Goal: Transaction & Acquisition: Purchase product/service

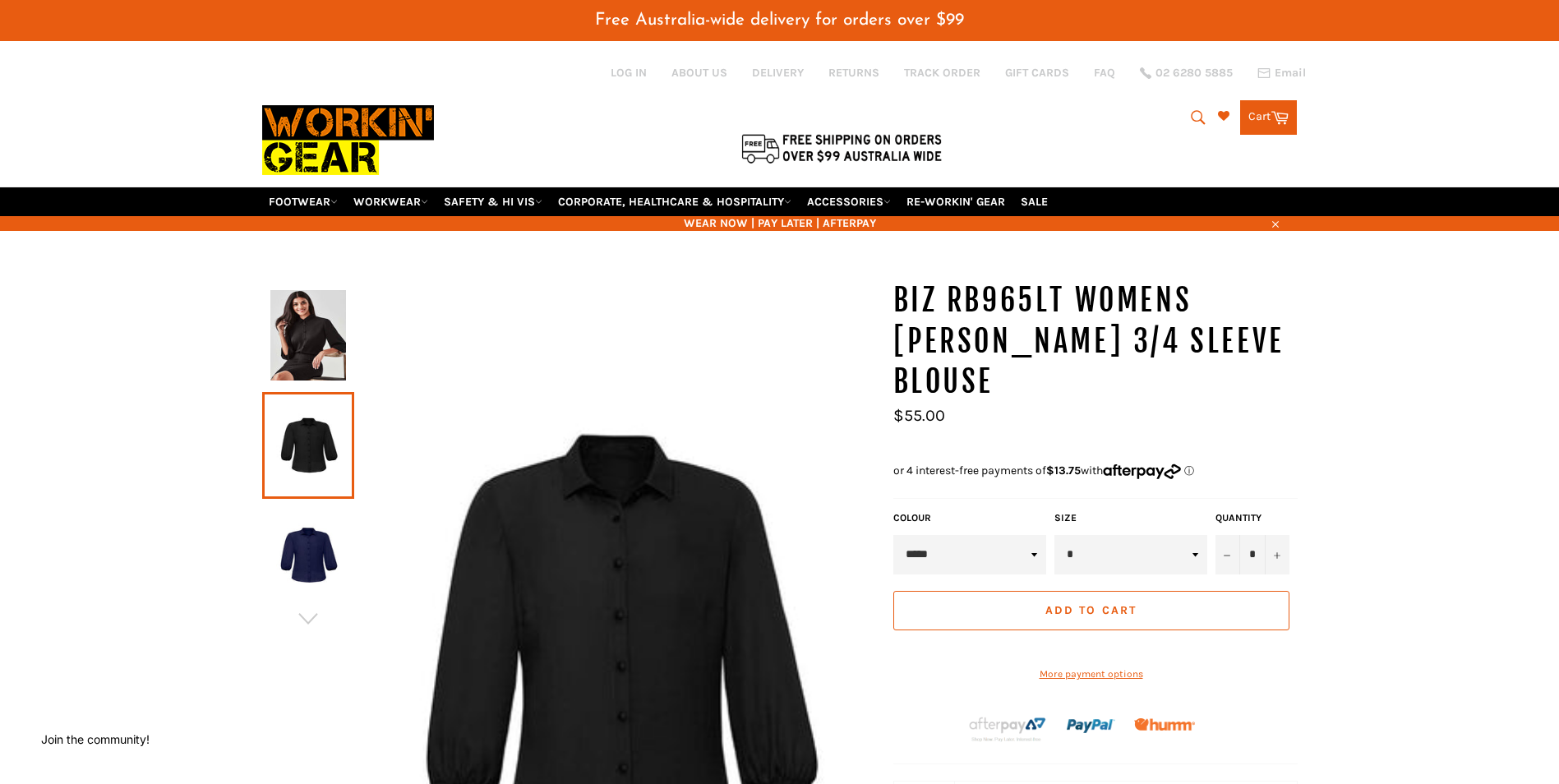
click at [1196, 535] on select "* * * ** ** ** ** ** ** ** ** **" at bounding box center [1131, 554] width 153 height 40
select select "*"
click at [1054, 535] on select "* * * ** ** ** ** ** ** ** ** **" at bounding box center [1131, 554] width 153 height 40
click at [1279, 535] on button "+" at bounding box center [1277, 554] width 25 height 40
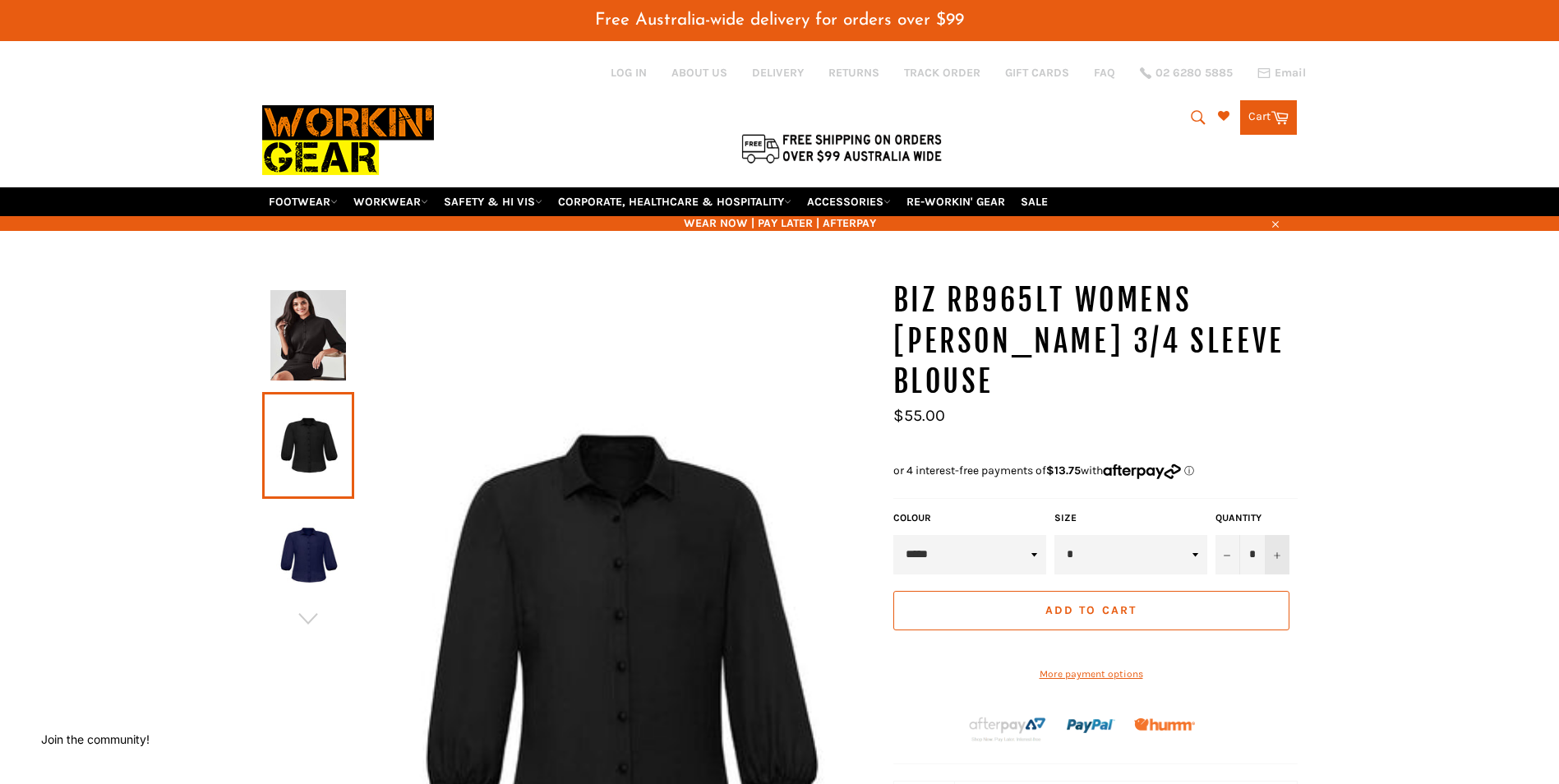
click at [1279, 552] on icon "Increase item quantity by one" at bounding box center [1277, 555] width 7 height 7
type input "*"
click at [1076, 603] on span "Add to Cart" at bounding box center [1091, 610] width 91 height 14
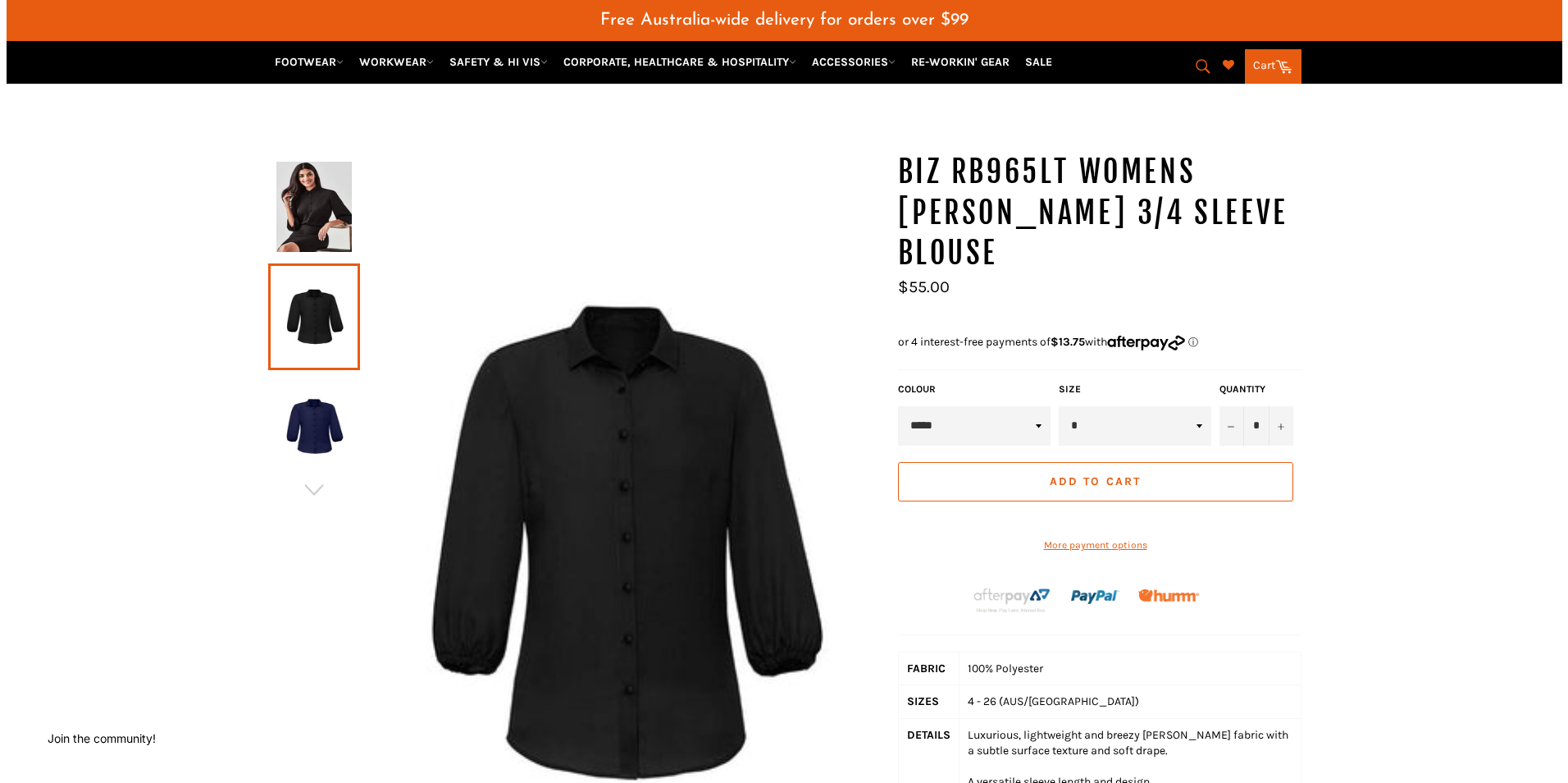
scroll to position [328, 0]
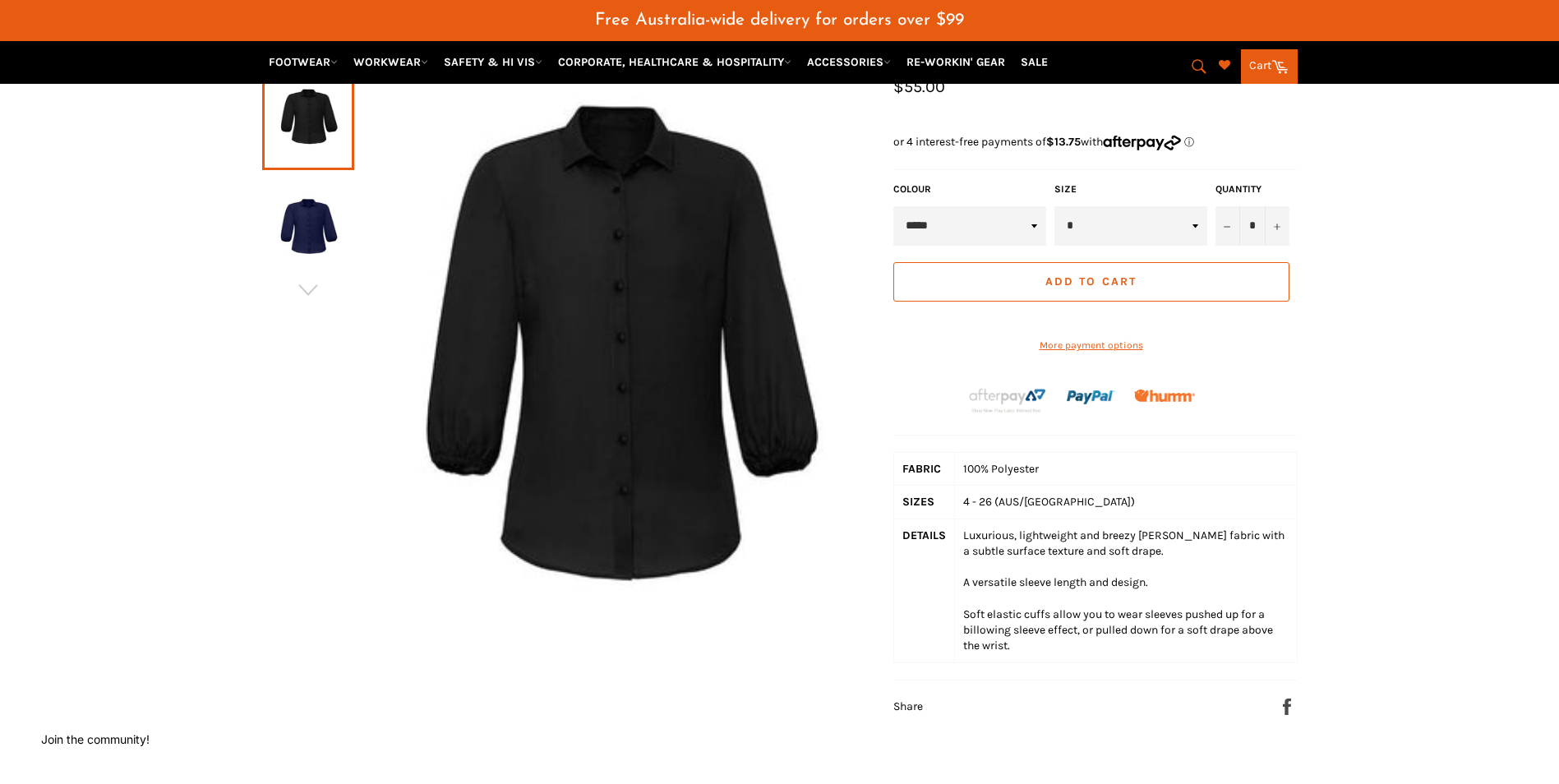
click at [1259, 65] on link "Cart Cart" at bounding box center [1269, 66] width 57 height 34
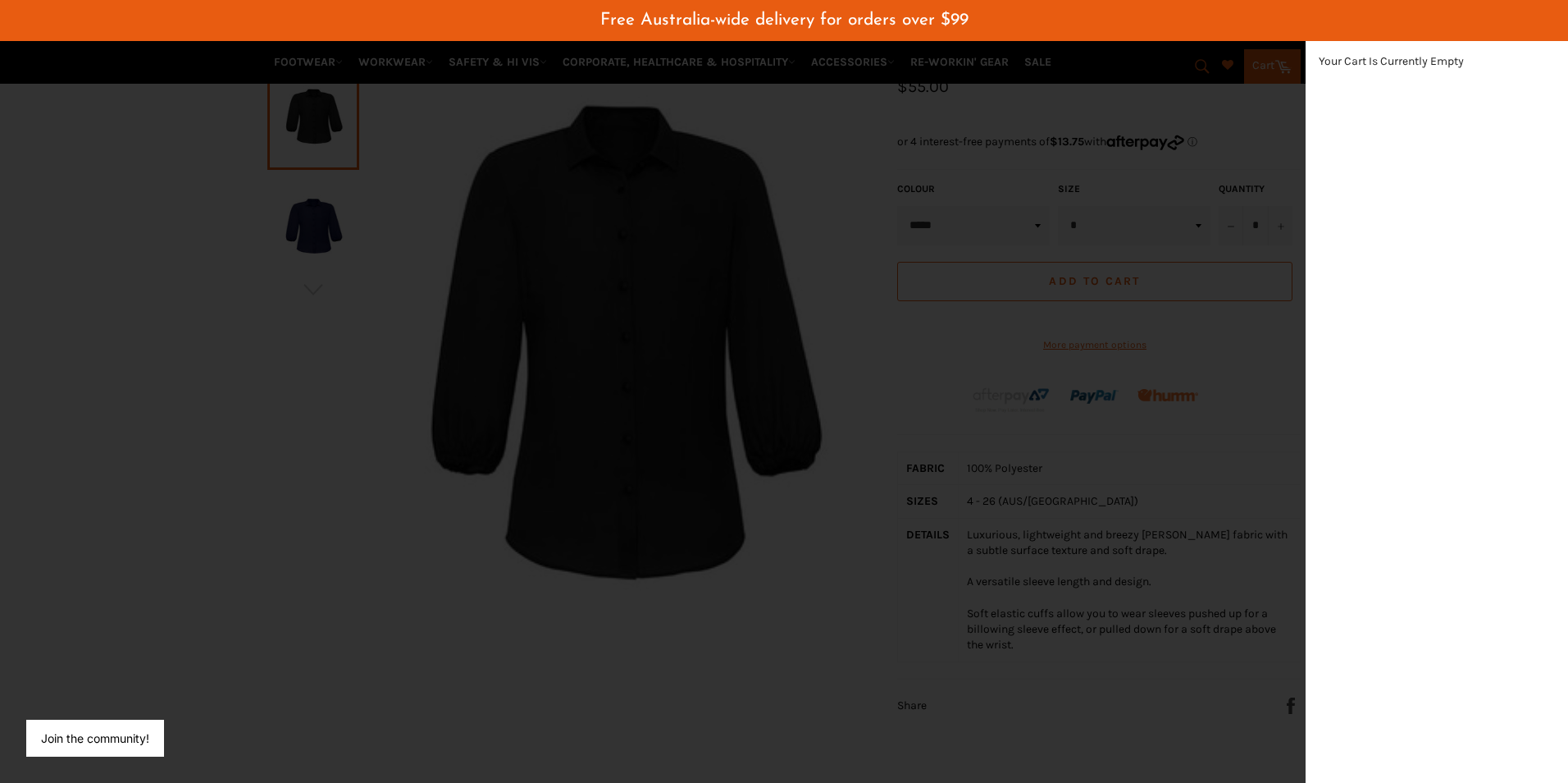
scroll to position [0, 0]
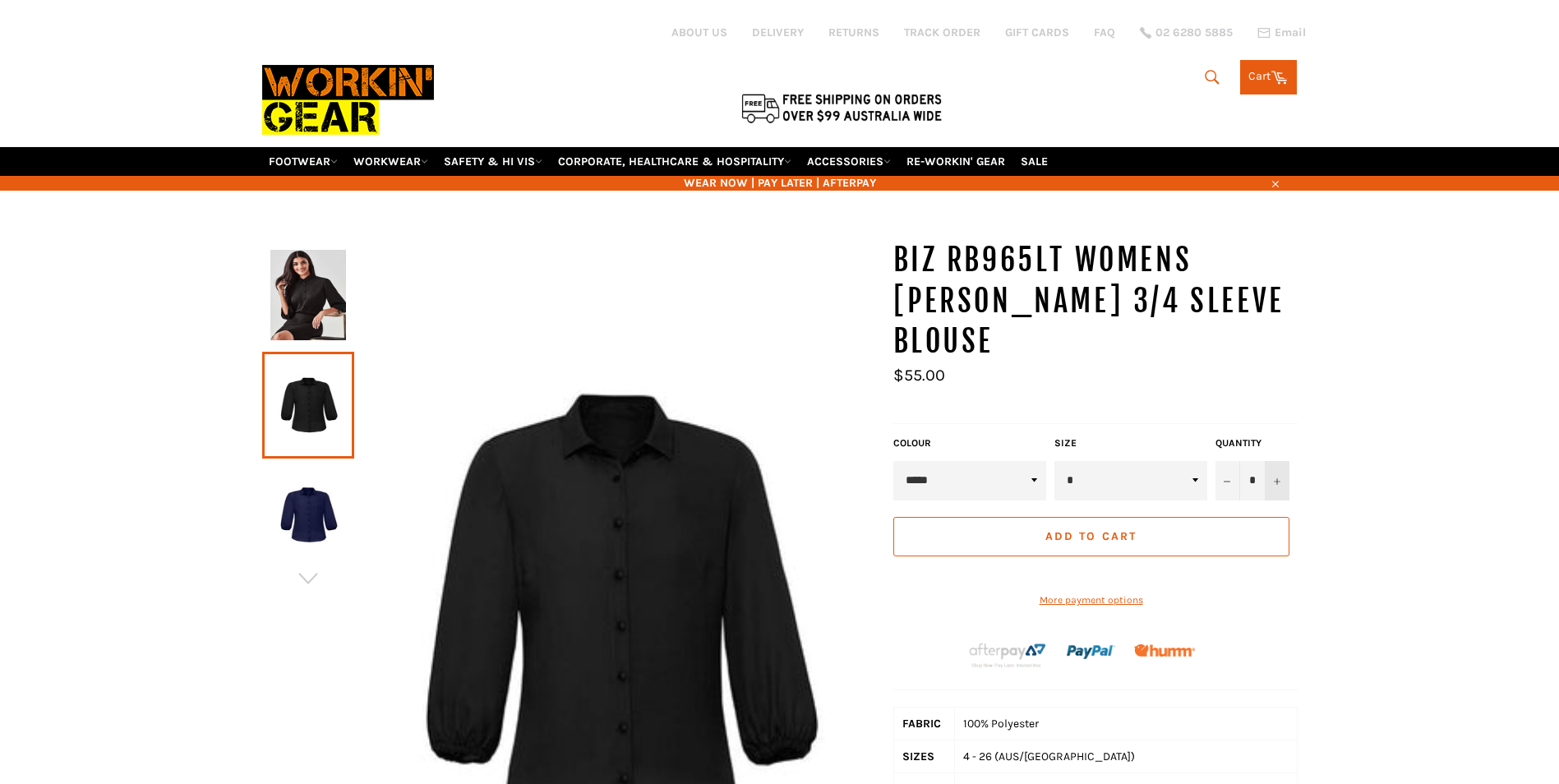
click at [1274, 478] on icon "Increase item quantity by one" at bounding box center [1277, 481] width 7 height 7
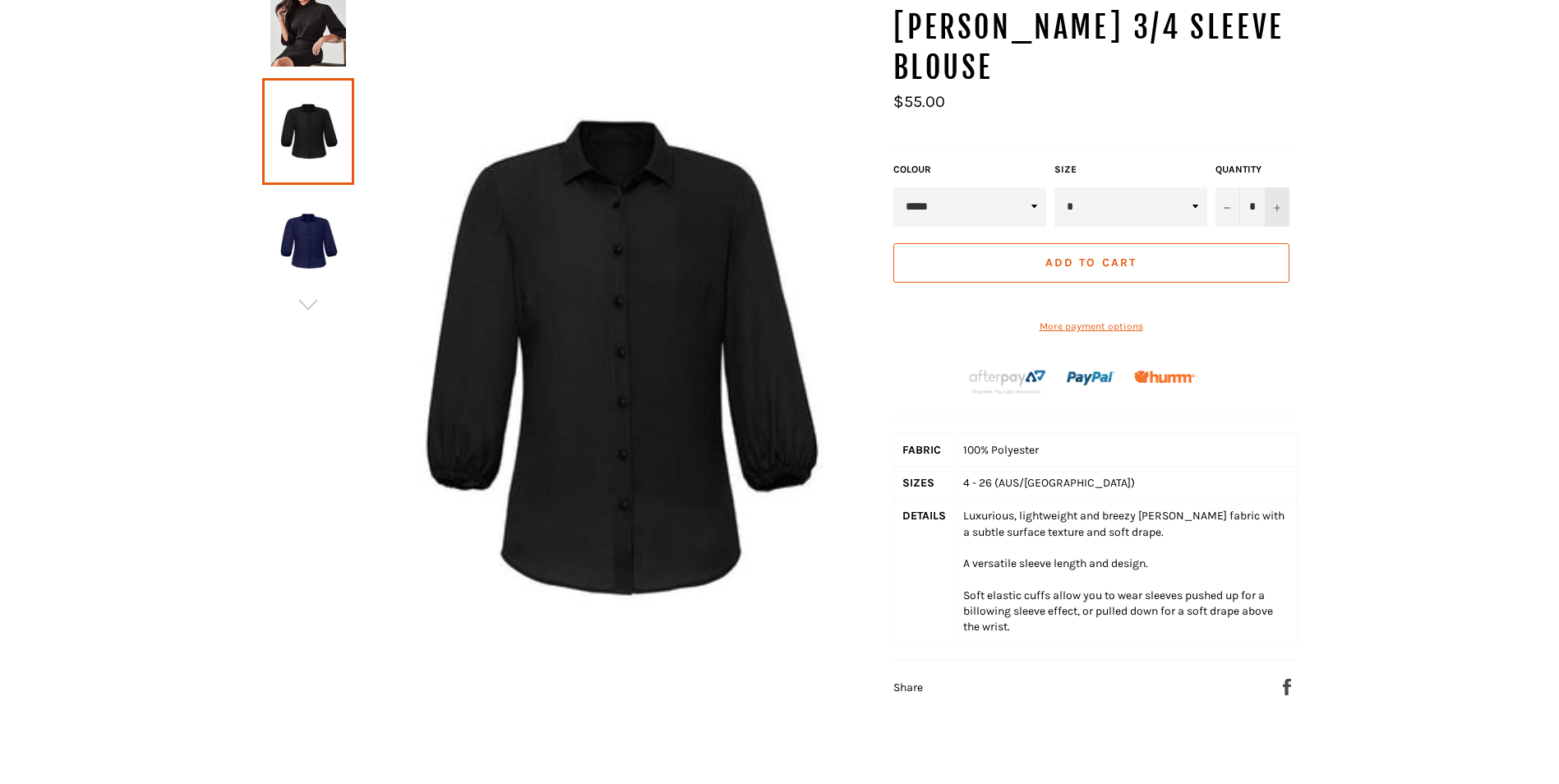
scroll to position [273, 0]
click at [1274, 205] on icon "Increase item quantity by one" at bounding box center [1277, 208] width 7 height 7
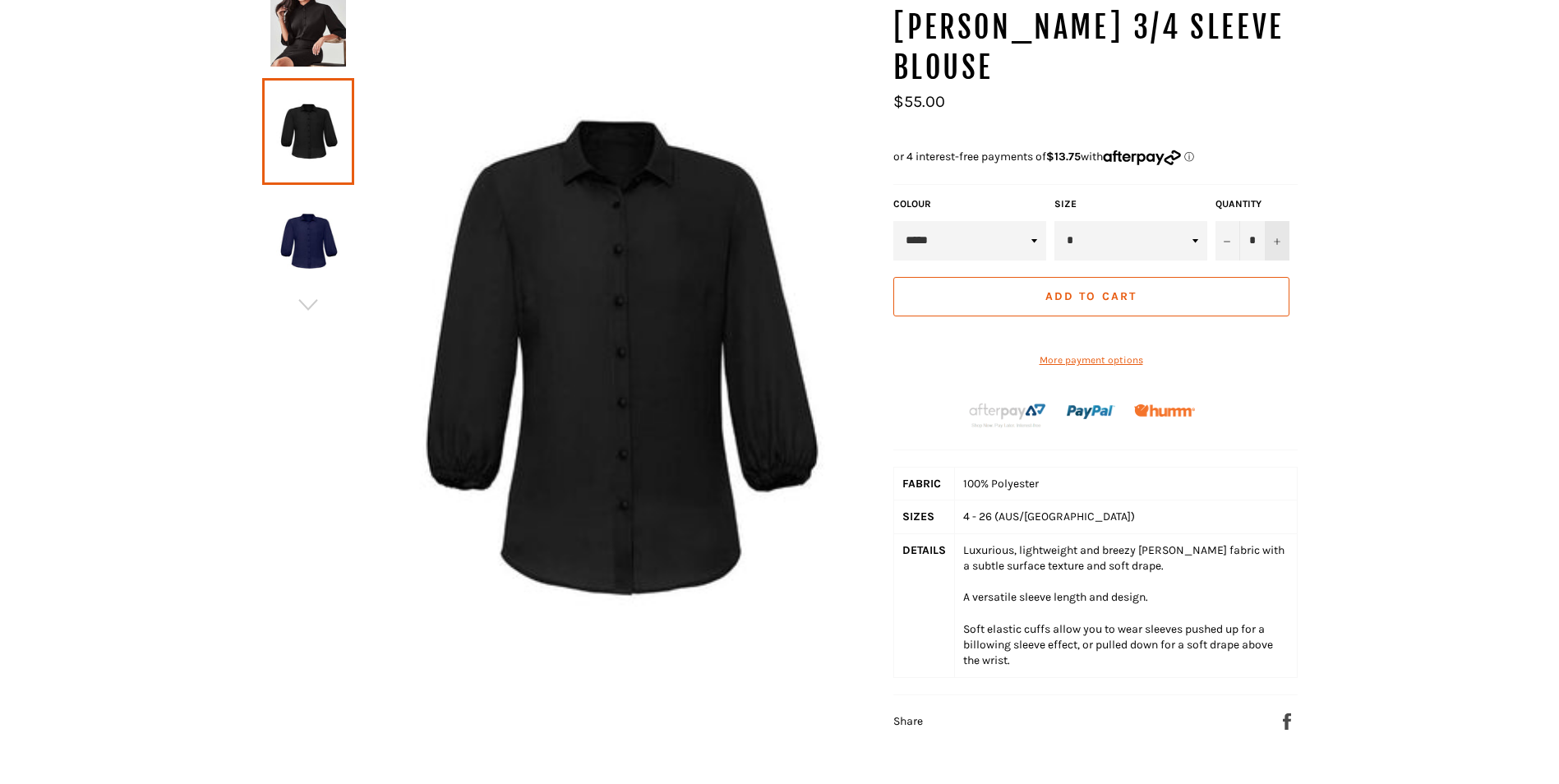
click at [1274, 197] on form "**********" at bounding box center [1091, 294] width 404 height 195
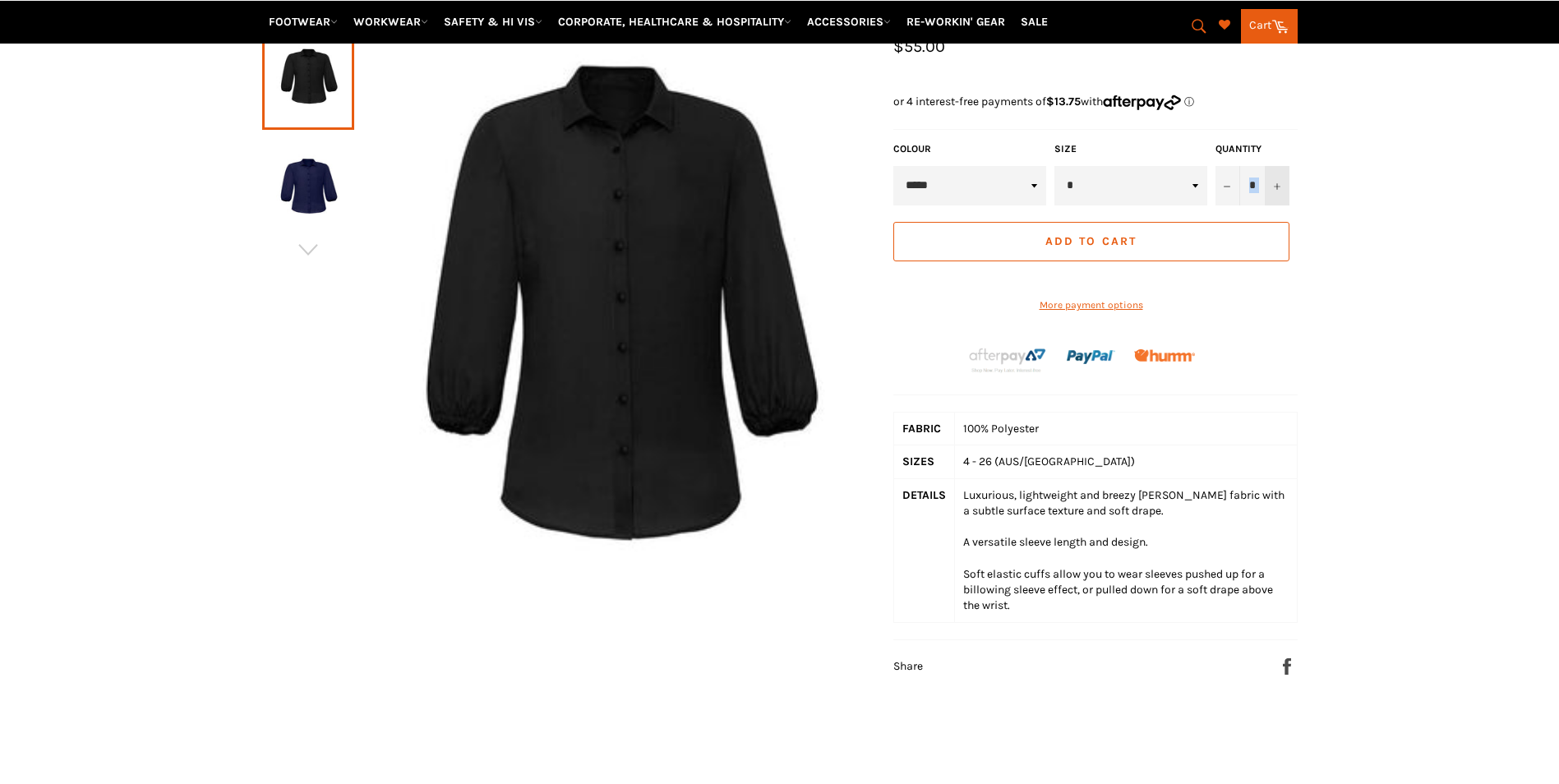
drag, startPoint x: 1274, startPoint y: 170, endPoint x: 1279, endPoint y: 153, distance: 17.7
click at [1279, 166] on button "+" at bounding box center [1277, 186] width 25 height 40
type input "*"
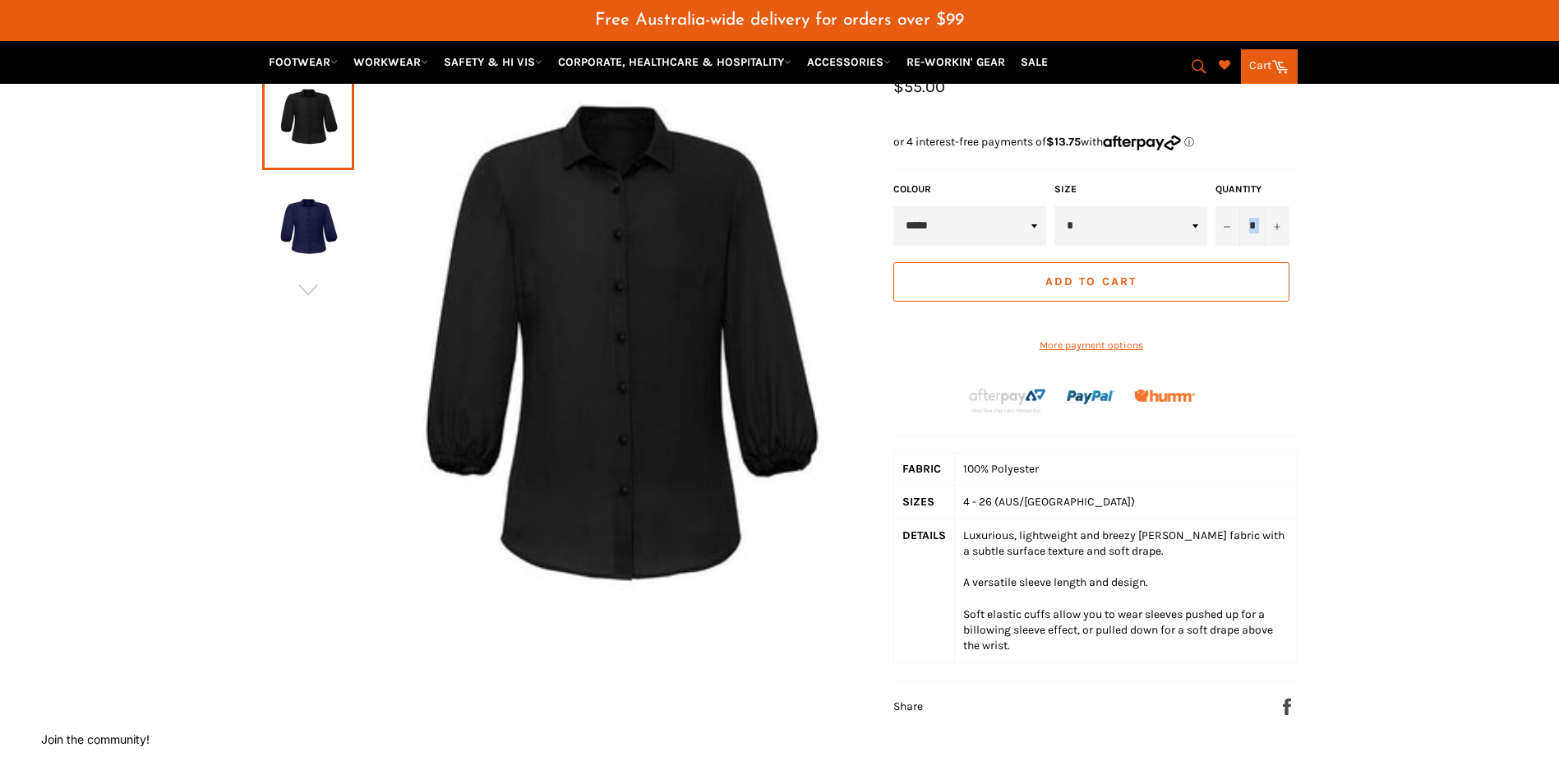
click at [1074, 274] on span "Add to Cart" at bounding box center [1091, 281] width 91 height 14
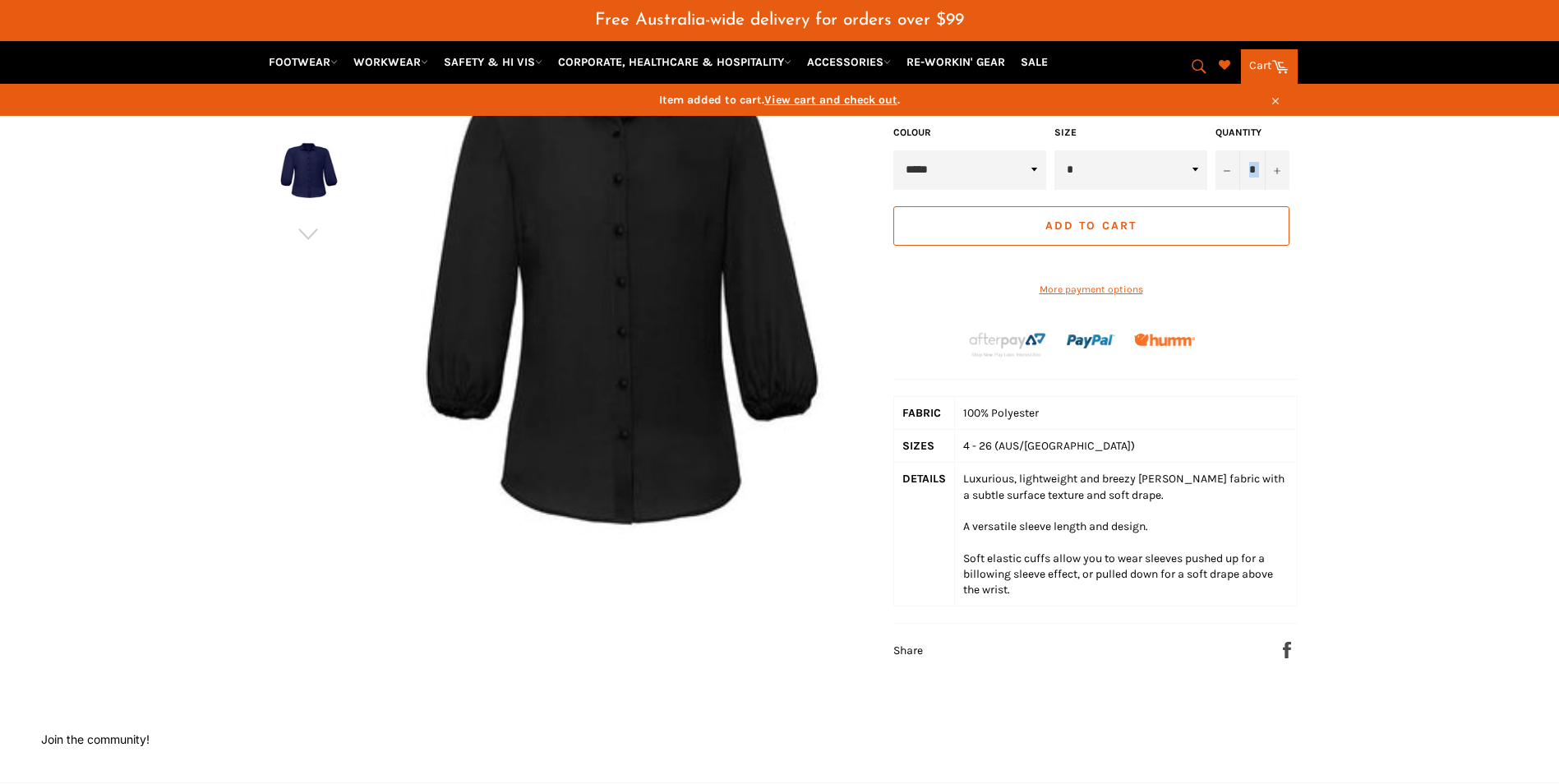
scroll to position [353, 0]
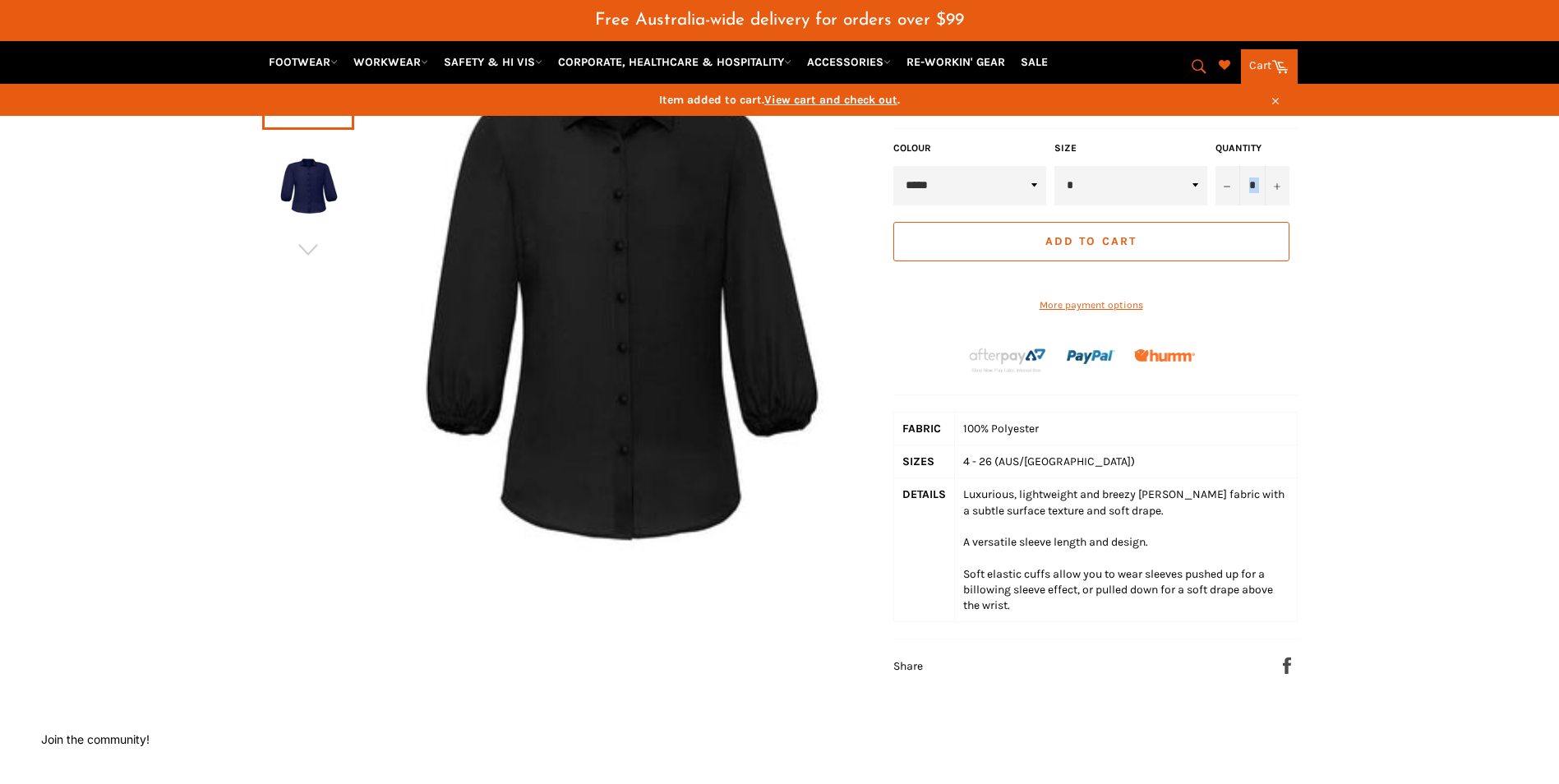
click at [809, 100] on span "View cart and check out" at bounding box center [831, 100] width 133 height 14
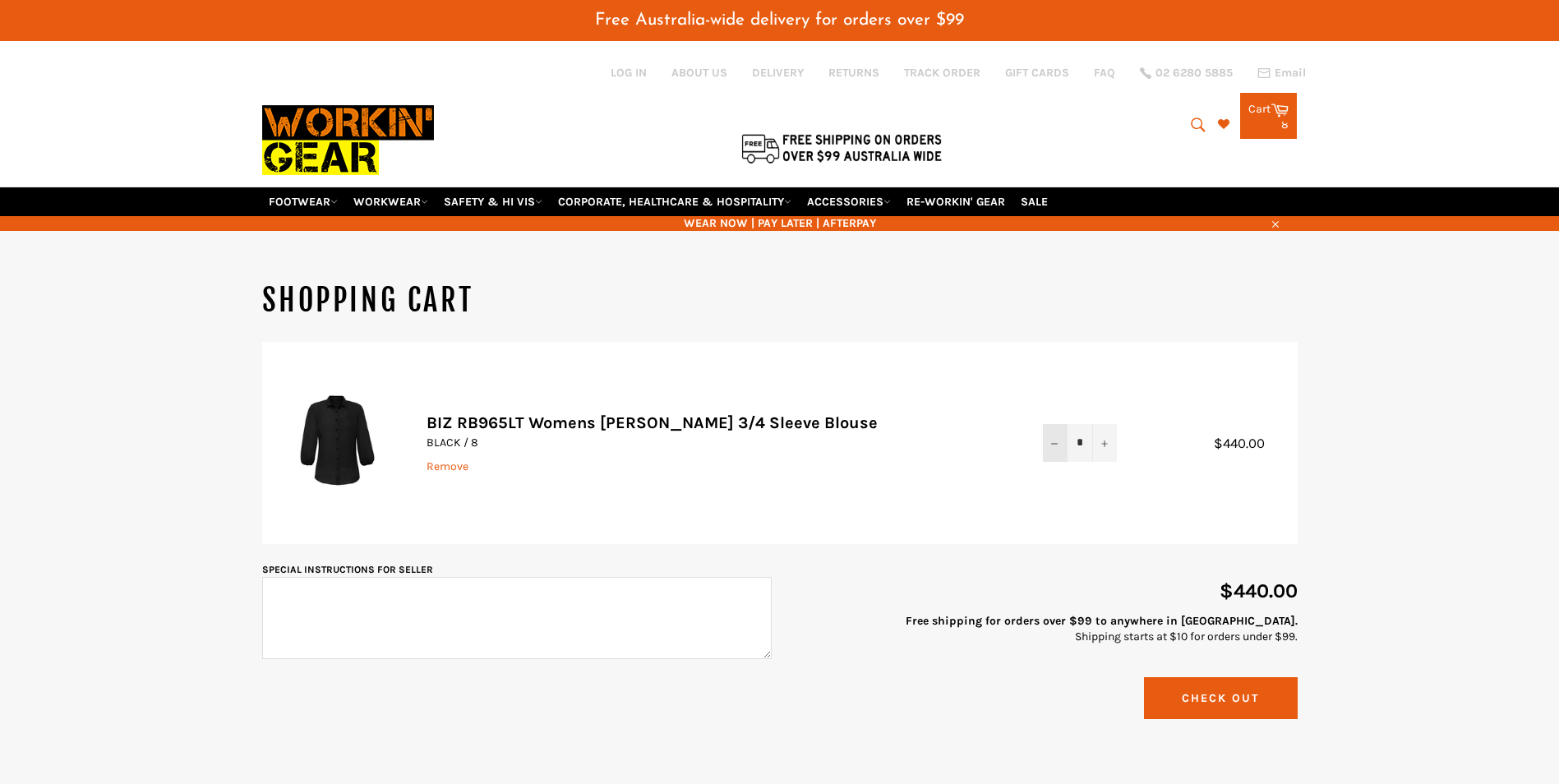
click at [1053, 444] on icon "Reduce item quantity by one" at bounding box center [1054, 444] width 7 height 7
click at [1053, 447] on icon "Reduce item quantity by one" at bounding box center [1054, 444] width 7 height 7
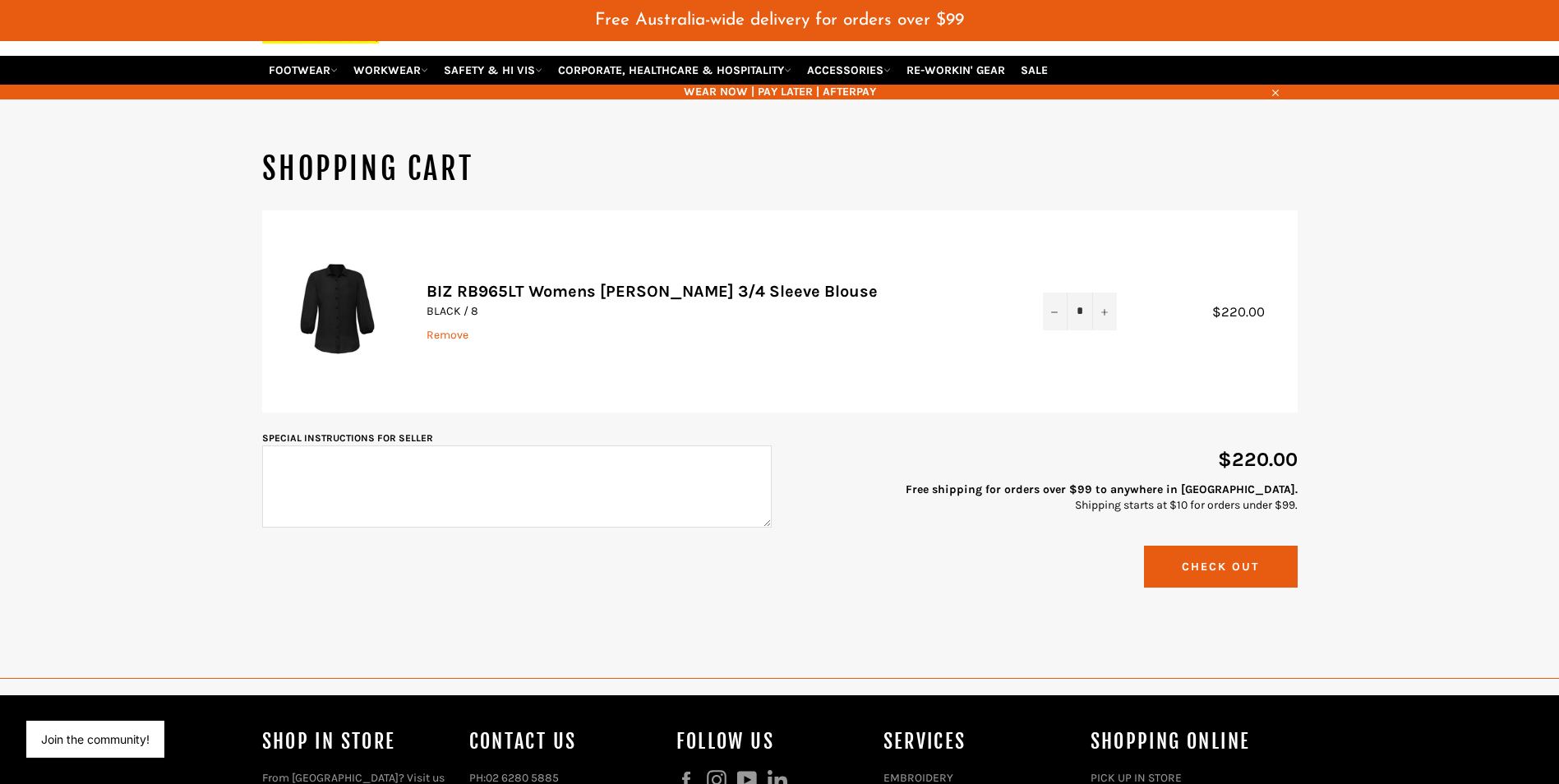
scroll to position [247, 0]
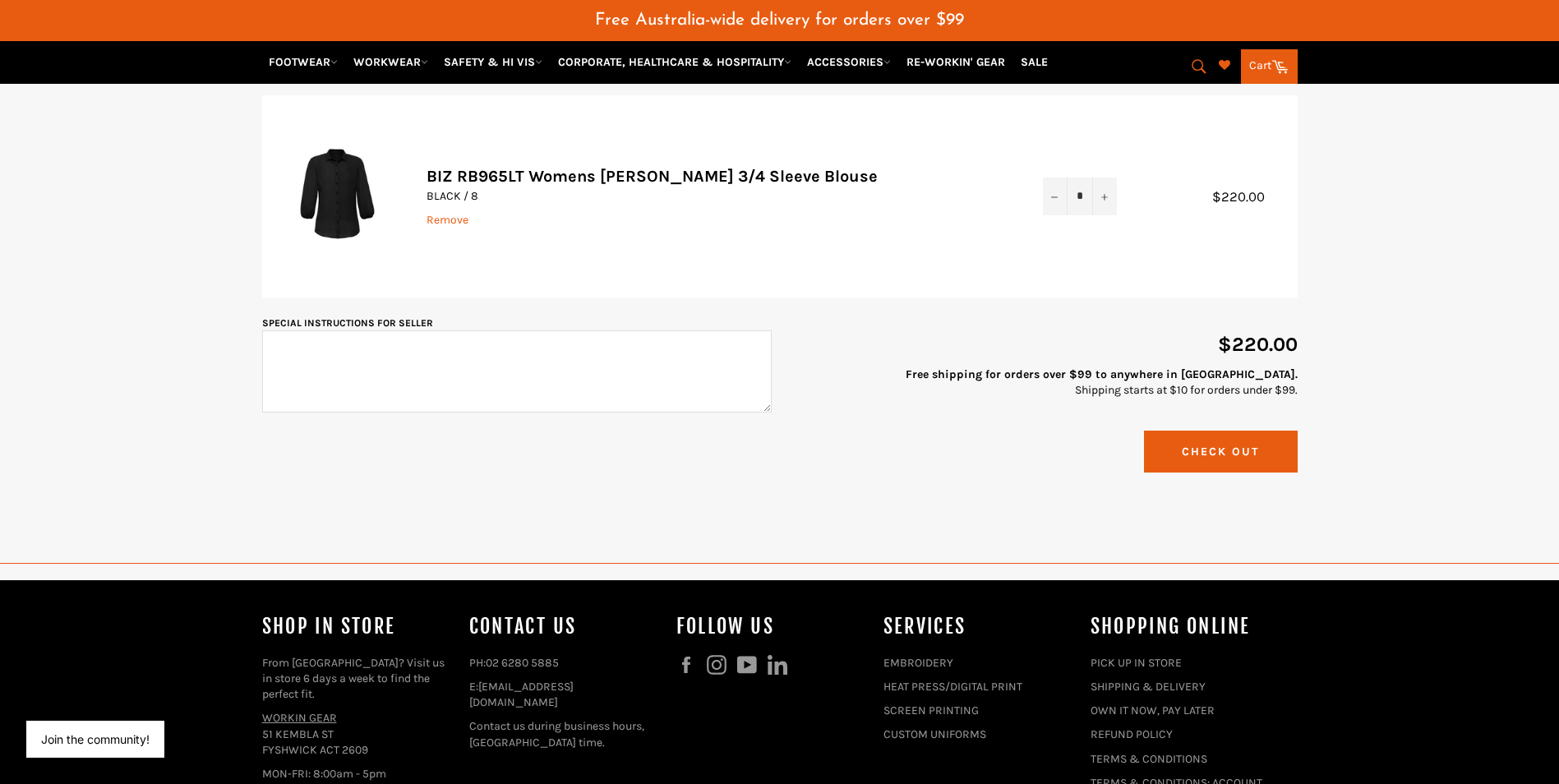
click at [1229, 449] on button "Check Out" at bounding box center [1220, 451] width 154 height 42
